Goal: Check status: Check status

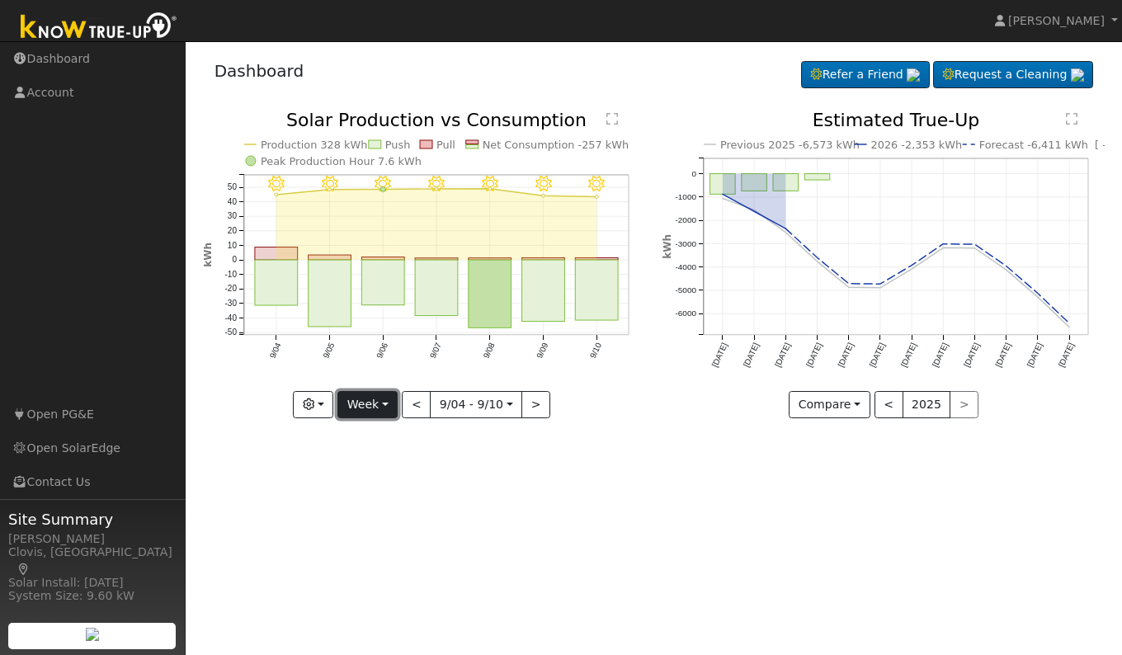
click at [385, 410] on button "Week" at bounding box center [367, 405] width 60 height 28
click at [375, 437] on link "Day" at bounding box center [395, 438] width 115 height 23
type input "[DATE]"
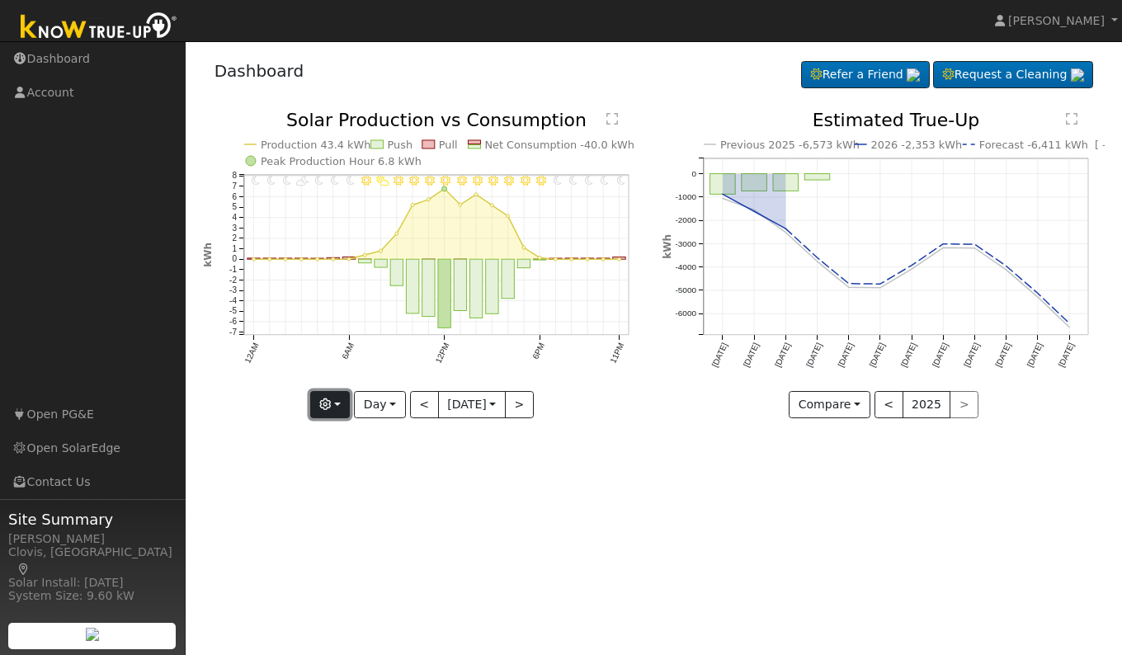
click at [325, 404] on icon "button" at bounding box center [325, 404] width 12 height 12
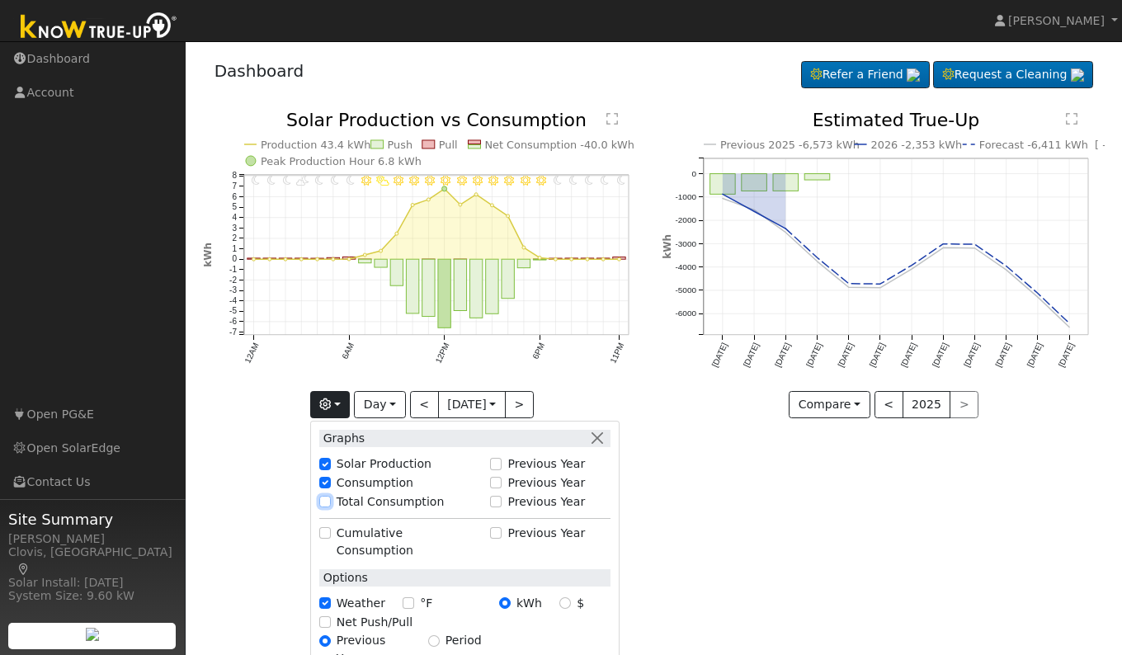
click at [323, 502] on input "Total Consumption" at bounding box center [325, 502] width 12 height 12
checkbox input "true"
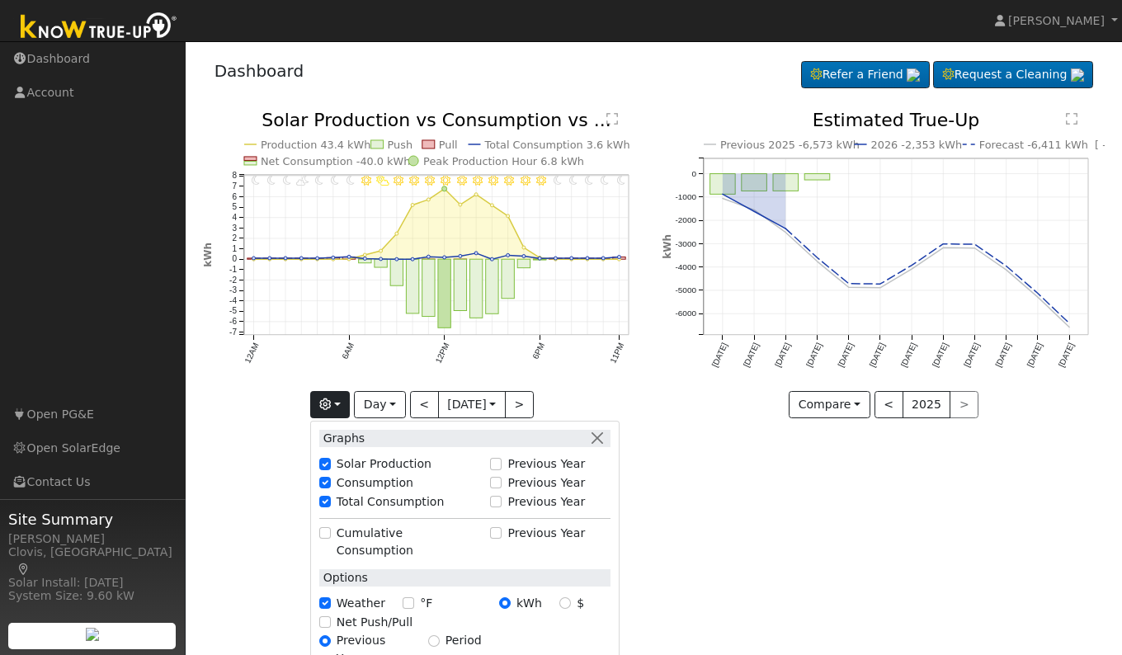
click at [680, 524] on div "User Profile First name Last name Email Email Notifications No Emails No Emails…" at bounding box center [654, 348] width 936 height 614
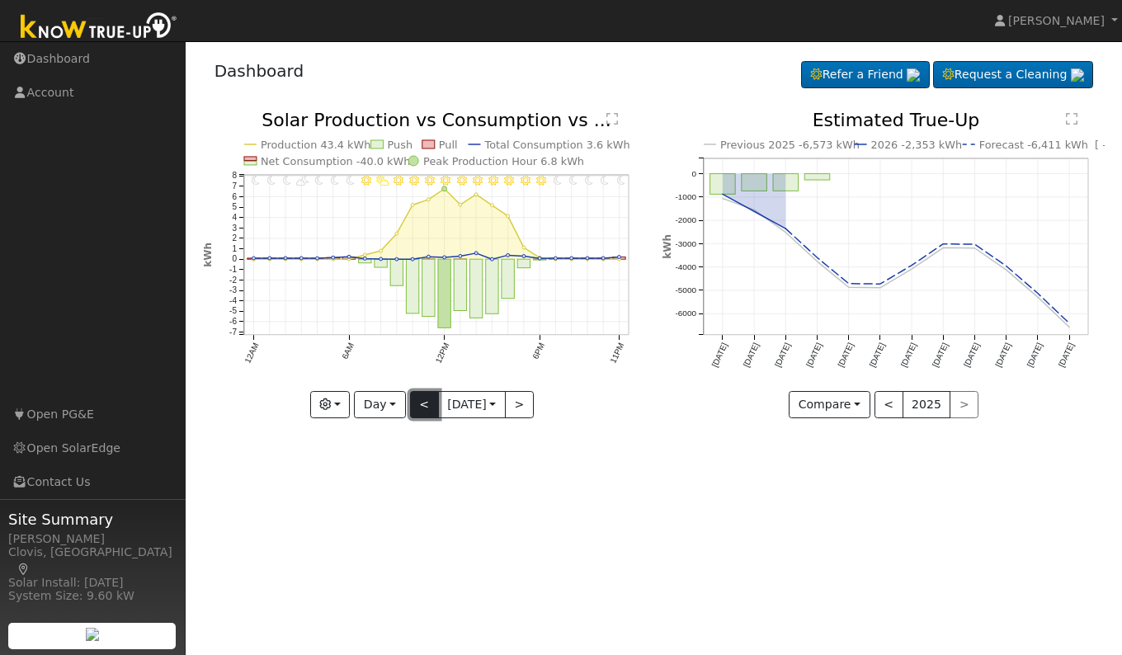
click at [413, 401] on button "<" at bounding box center [424, 405] width 29 height 28
click at [526, 403] on button ">" at bounding box center [519, 405] width 29 height 28
click at [526, 408] on button ">" at bounding box center [519, 405] width 29 height 28
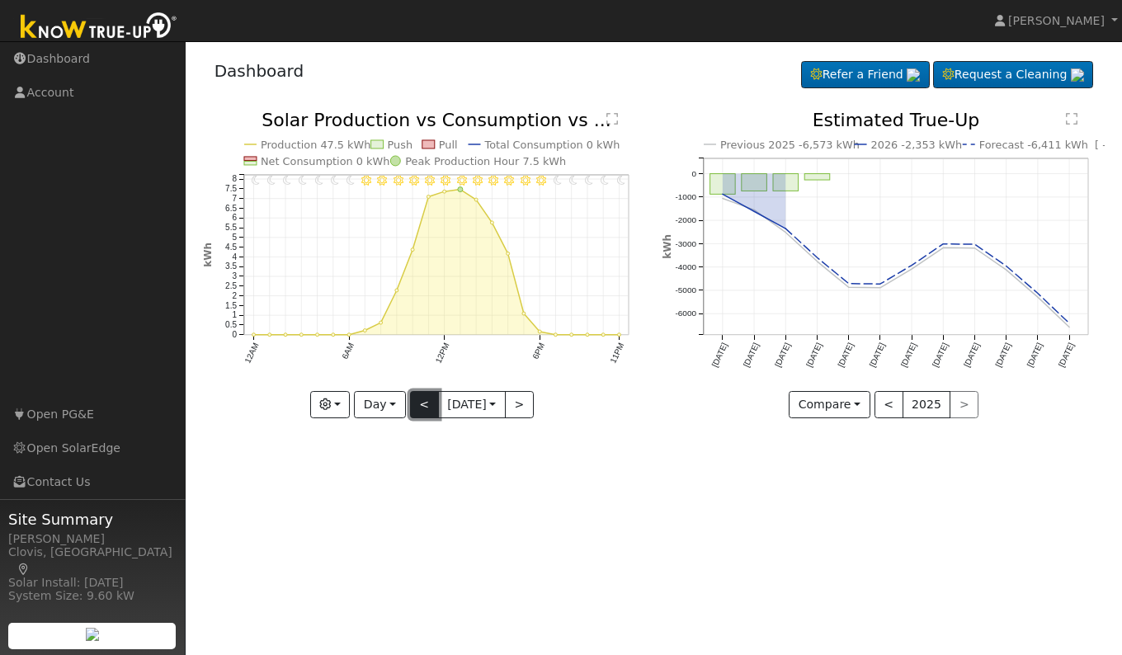
click at [417, 407] on button "<" at bounding box center [424, 405] width 29 height 28
type input "[DATE]"
